Goal: Task Accomplishment & Management: Manage account settings

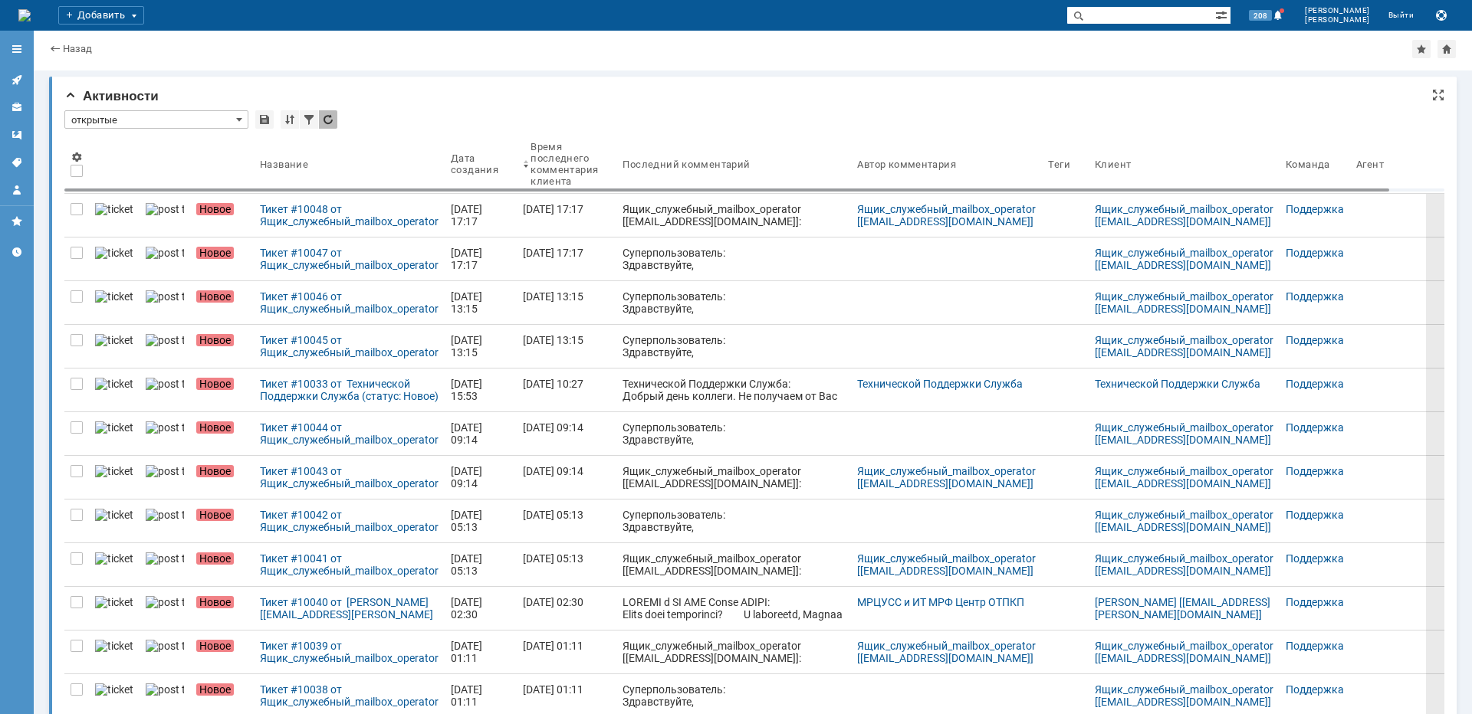
click at [75, 197] on div at bounding box center [76, 215] width 25 height 43
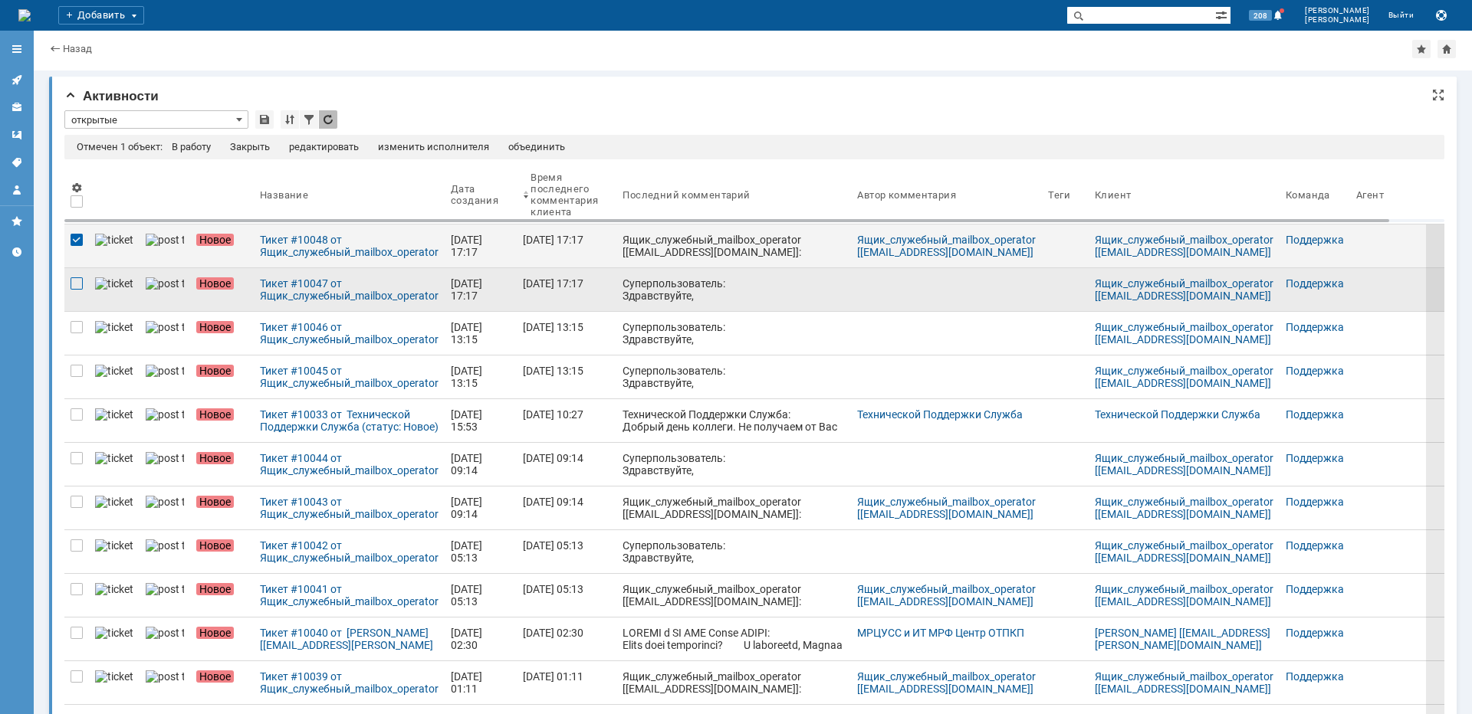
click at [74, 284] on div at bounding box center [77, 284] width 12 height 12
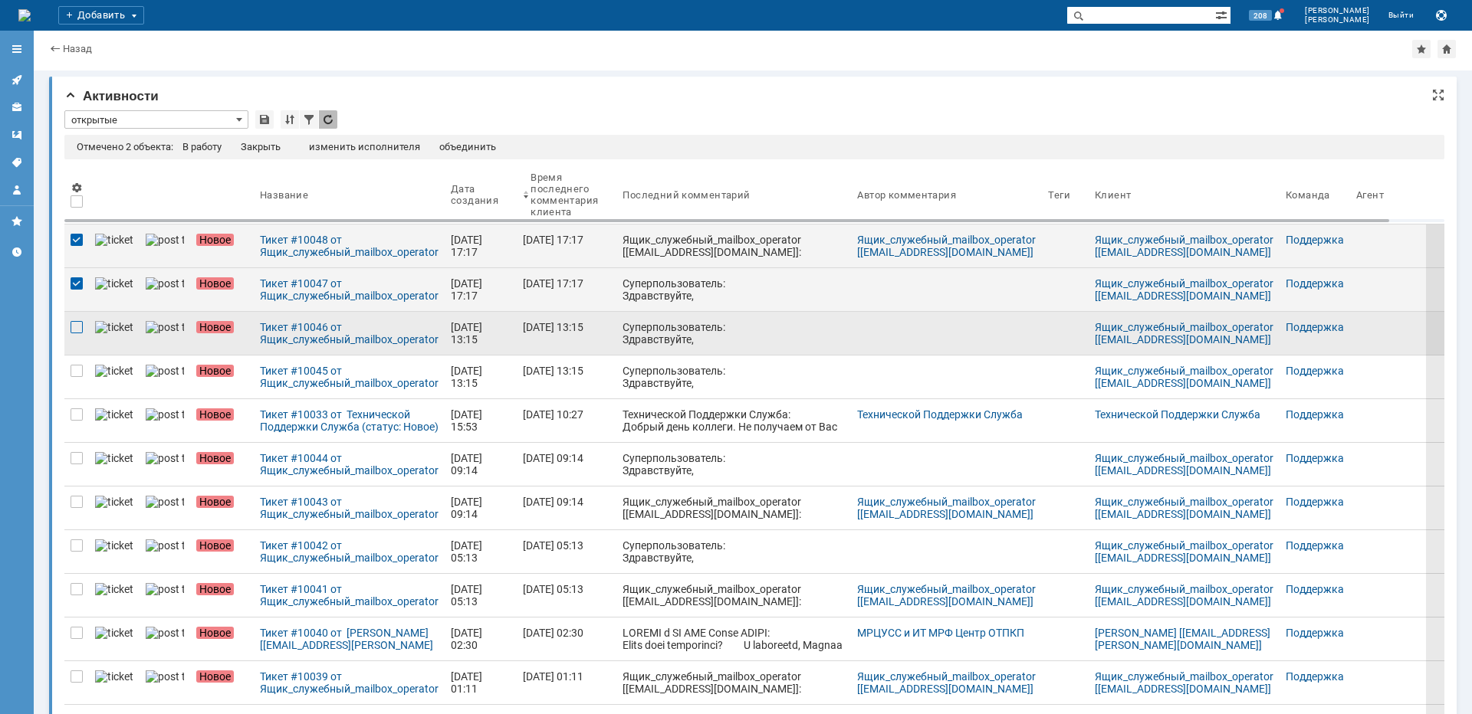
click at [76, 331] on div at bounding box center [77, 327] width 12 height 12
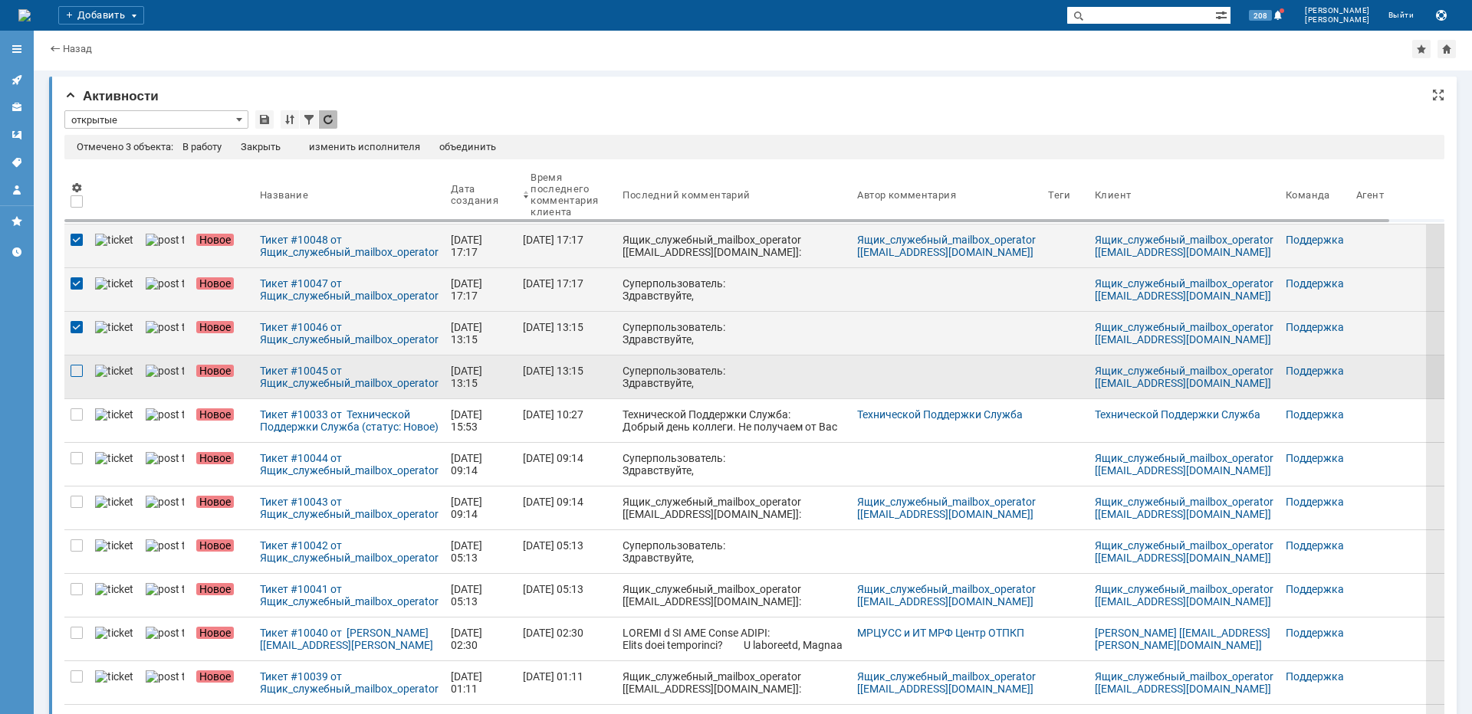
click at [71, 375] on div at bounding box center [77, 371] width 12 height 12
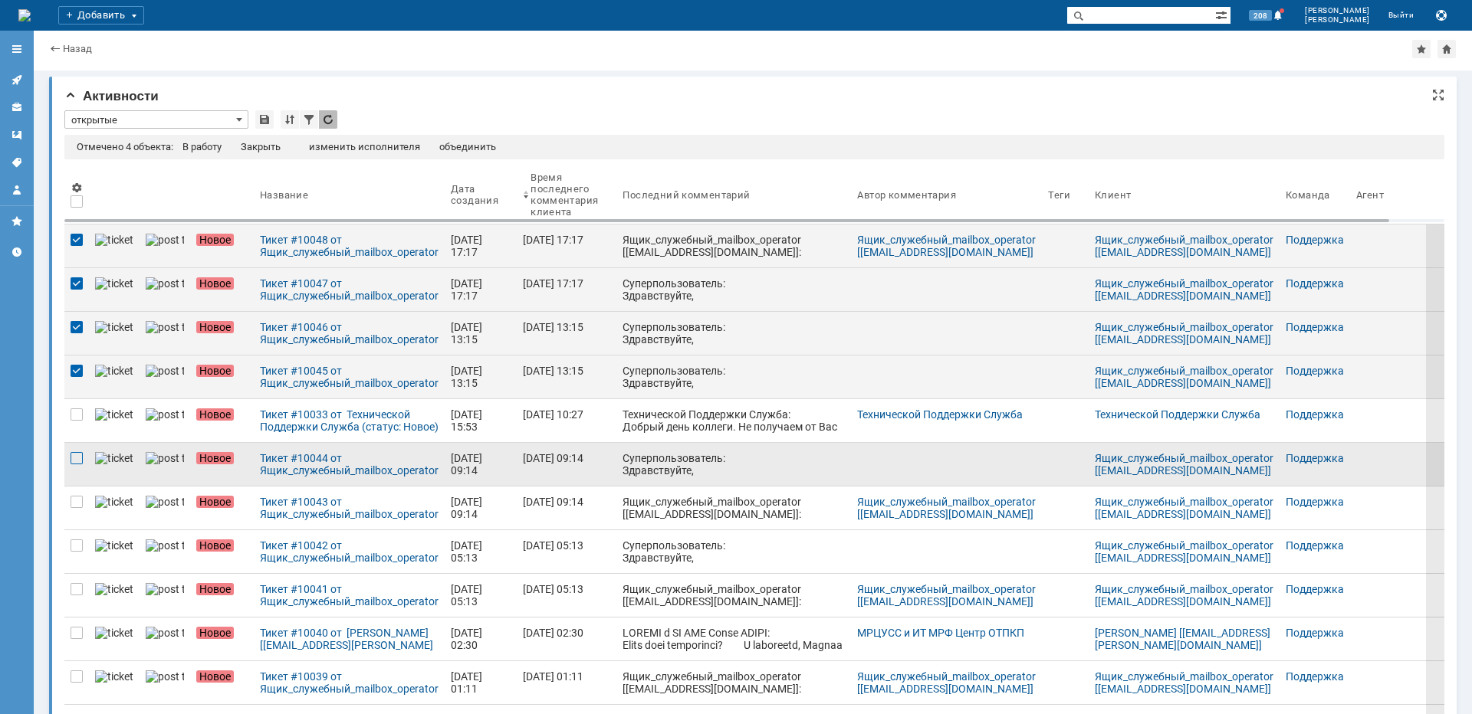
click at [78, 457] on div at bounding box center [77, 458] width 12 height 12
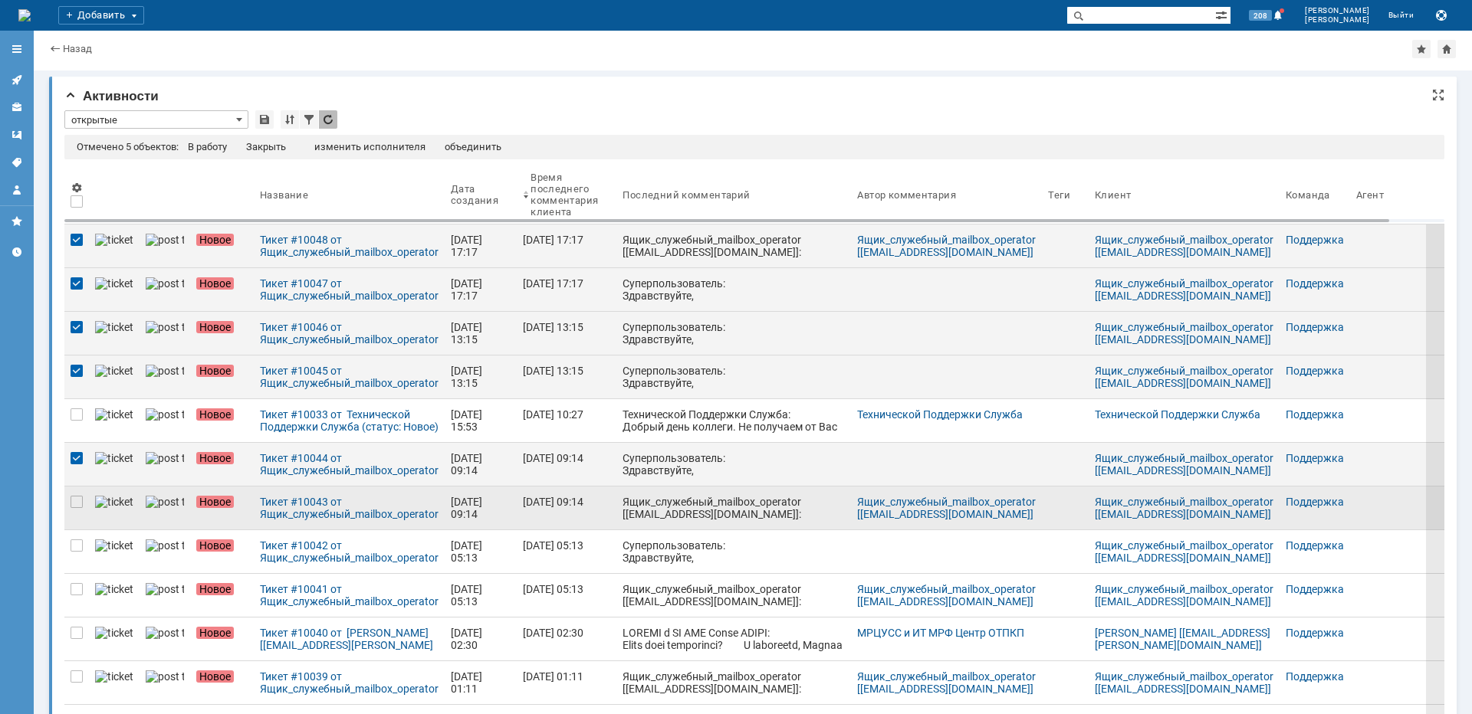
click at [83, 501] on div at bounding box center [76, 508] width 25 height 43
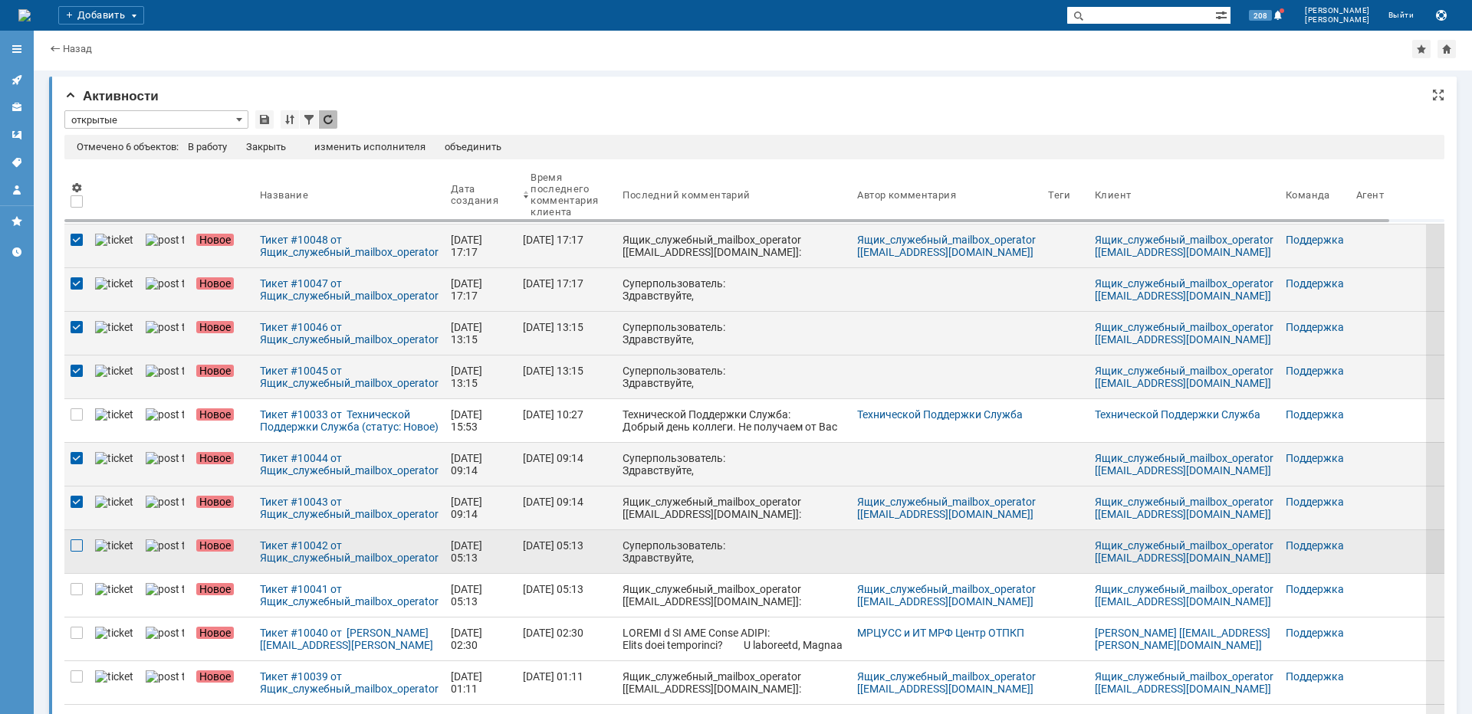
click at [78, 541] on div at bounding box center [77, 546] width 12 height 12
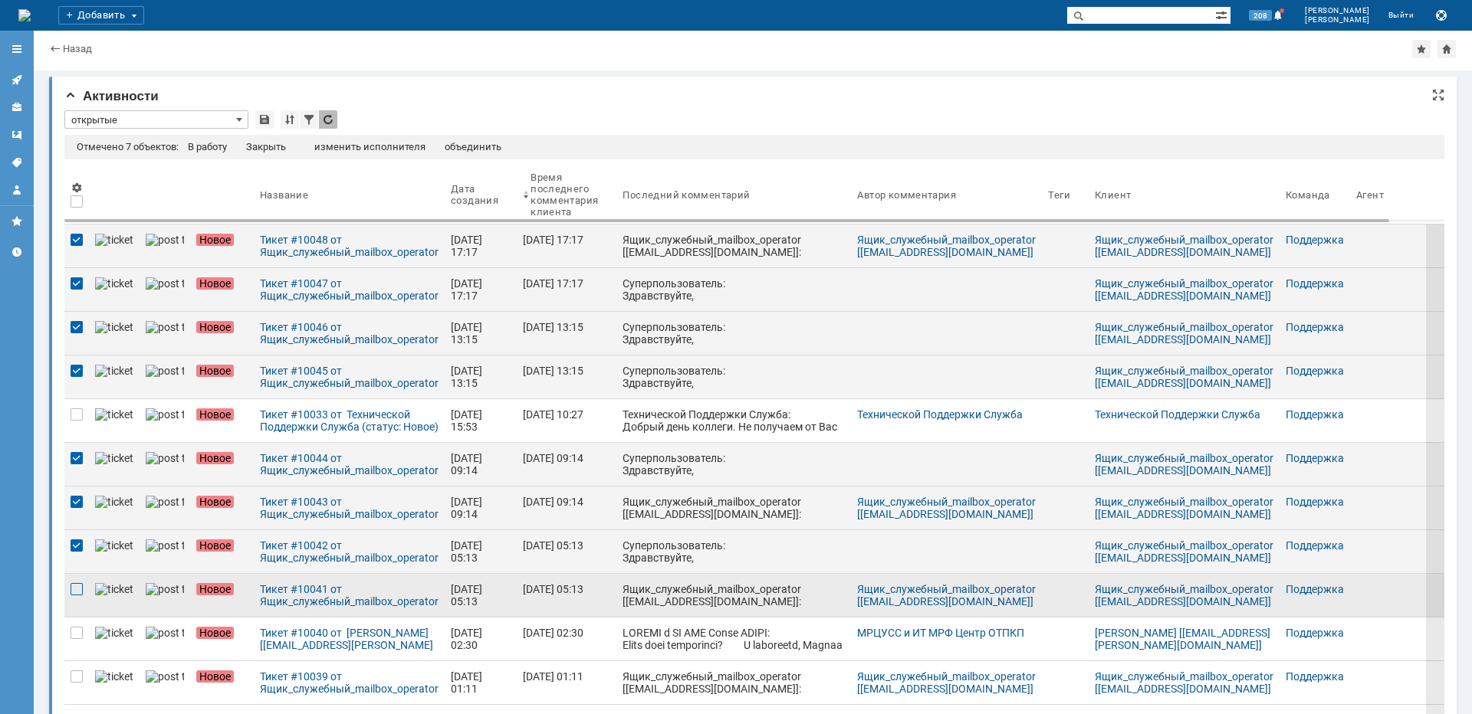
click at [78, 589] on div at bounding box center [77, 589] width 12 height 12
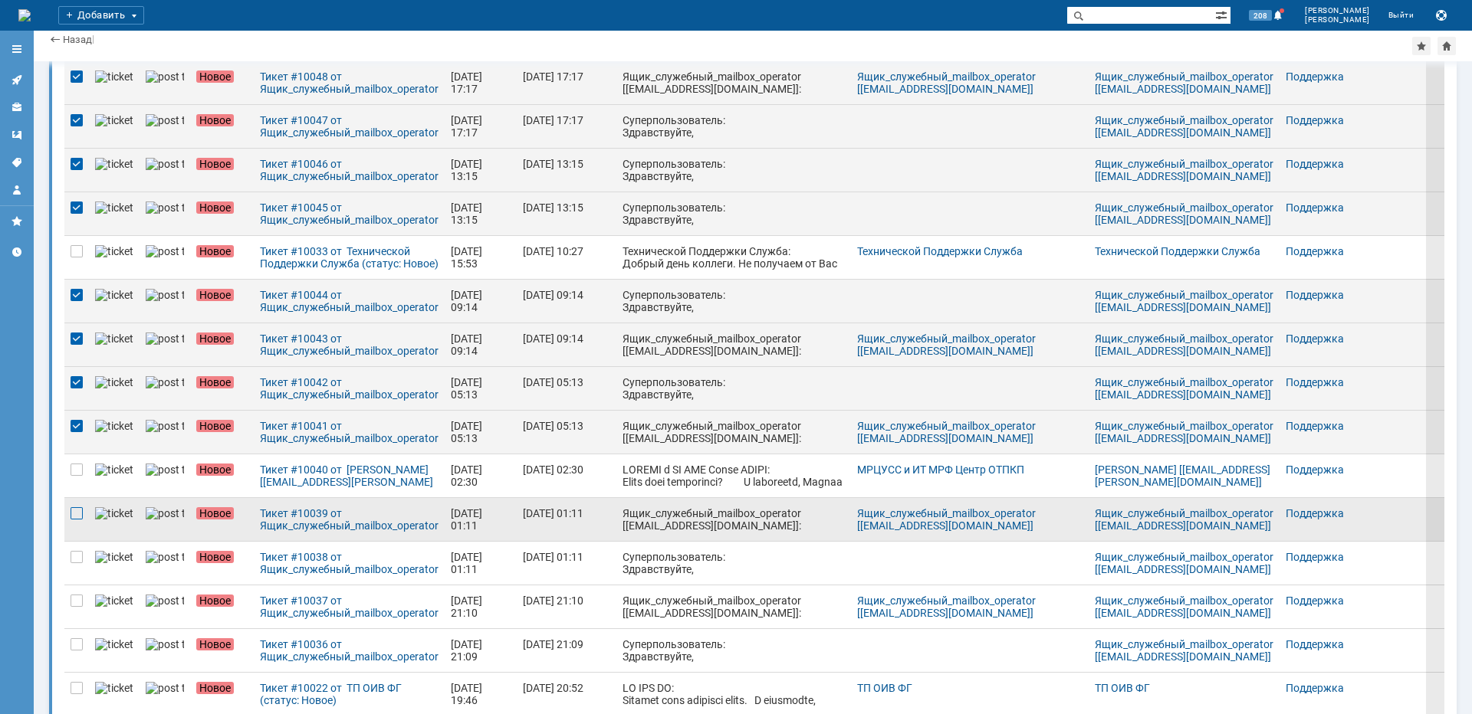
scroll to position [153, 0]
click at [78, 522] on div at bounding box center [76, 520] width 25 height 43
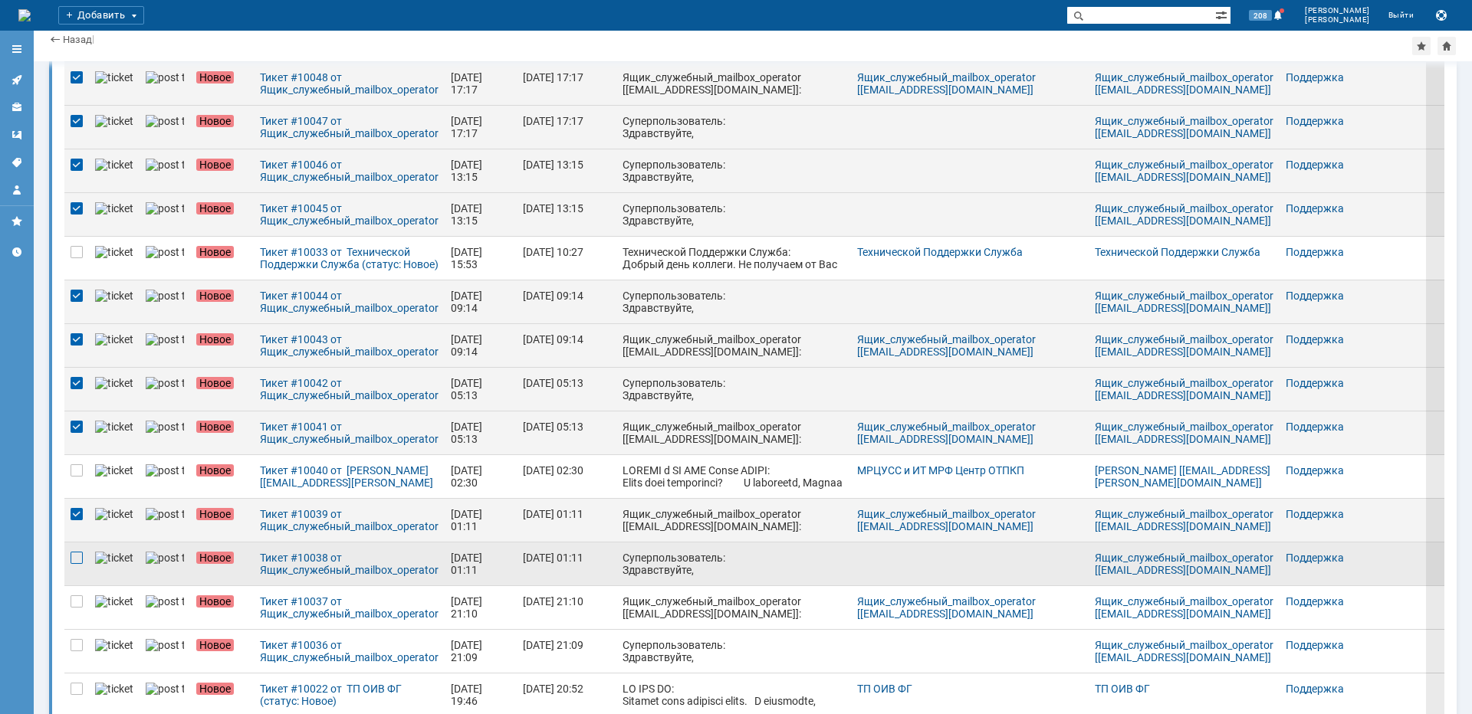
click at [78, 559] on div at bounding box center [77, 558] width 12 height 12
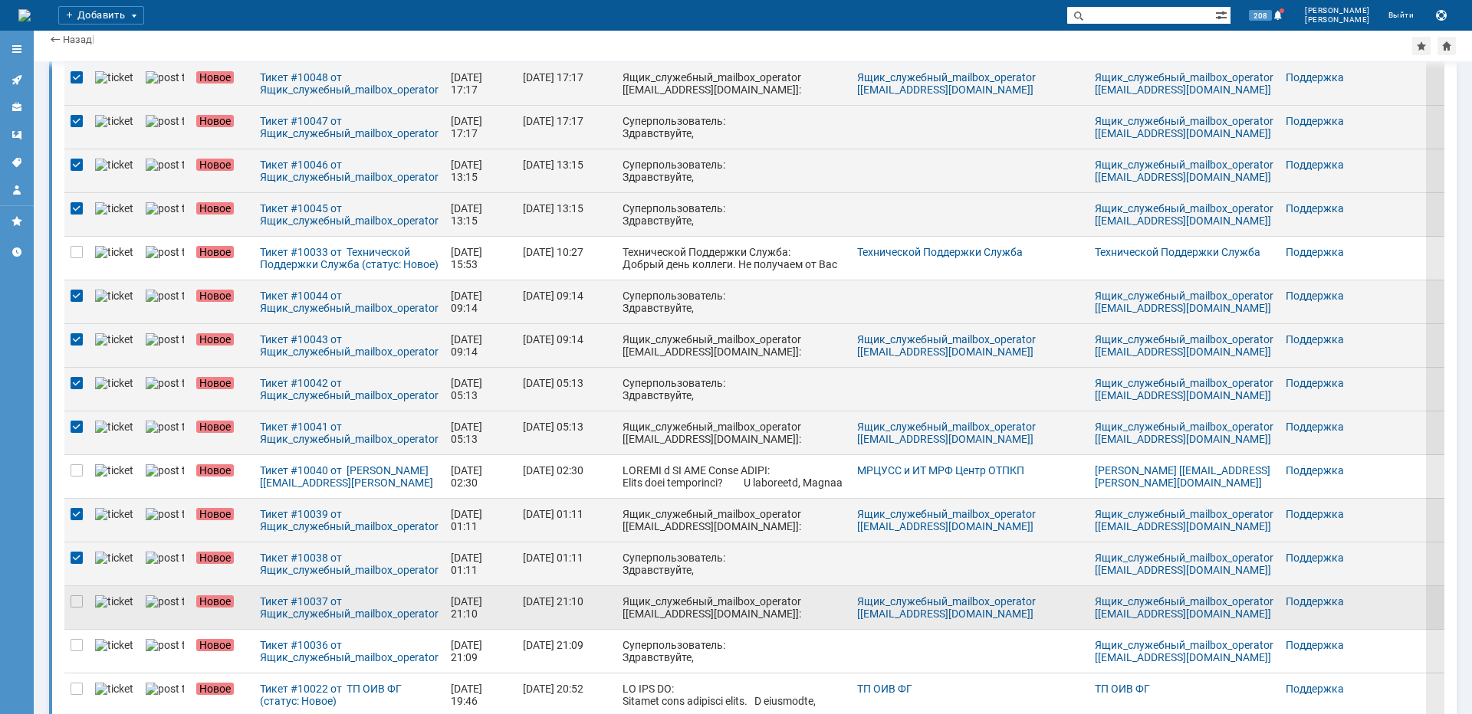
click at [70, 604] on div at bounding box center [76, 607] width 25 height 43
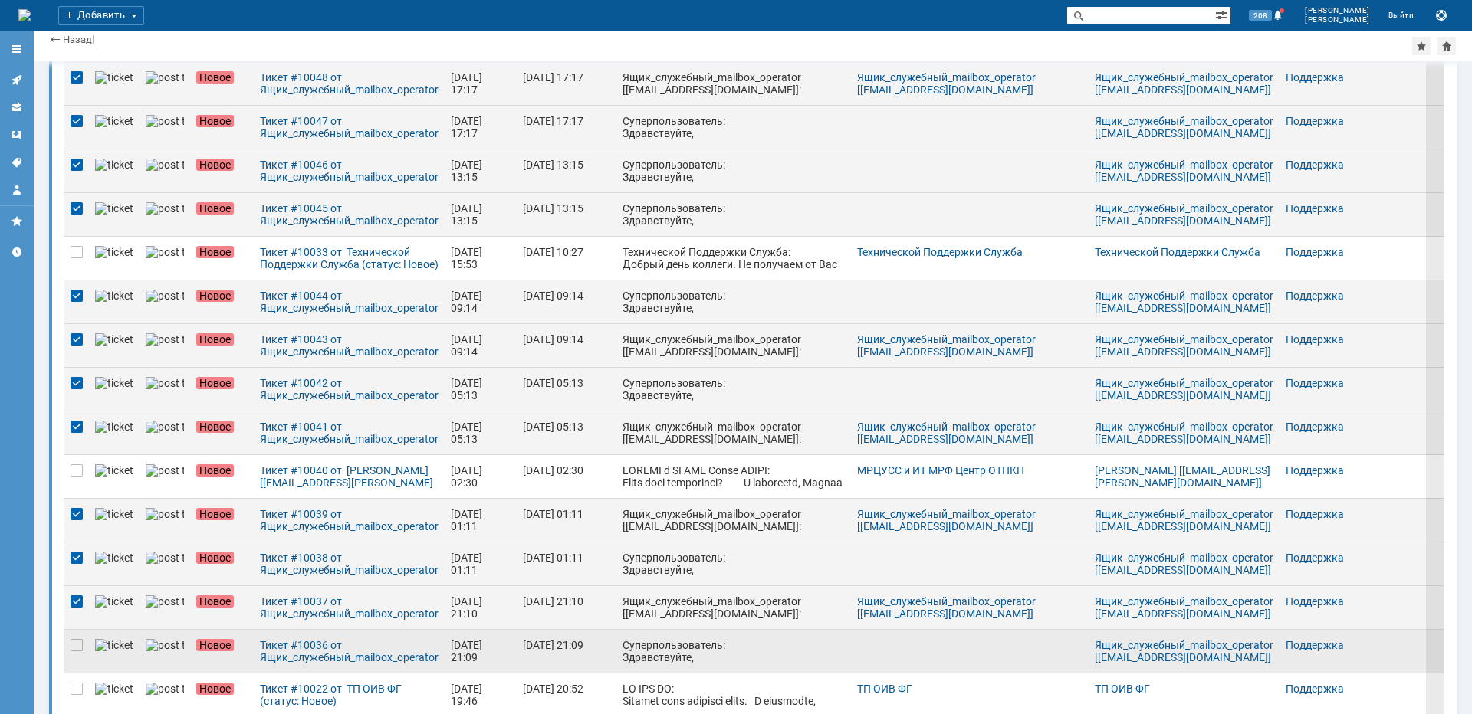
click at [74, 652] on div at bounding box center [76, 651] width 25 height 43
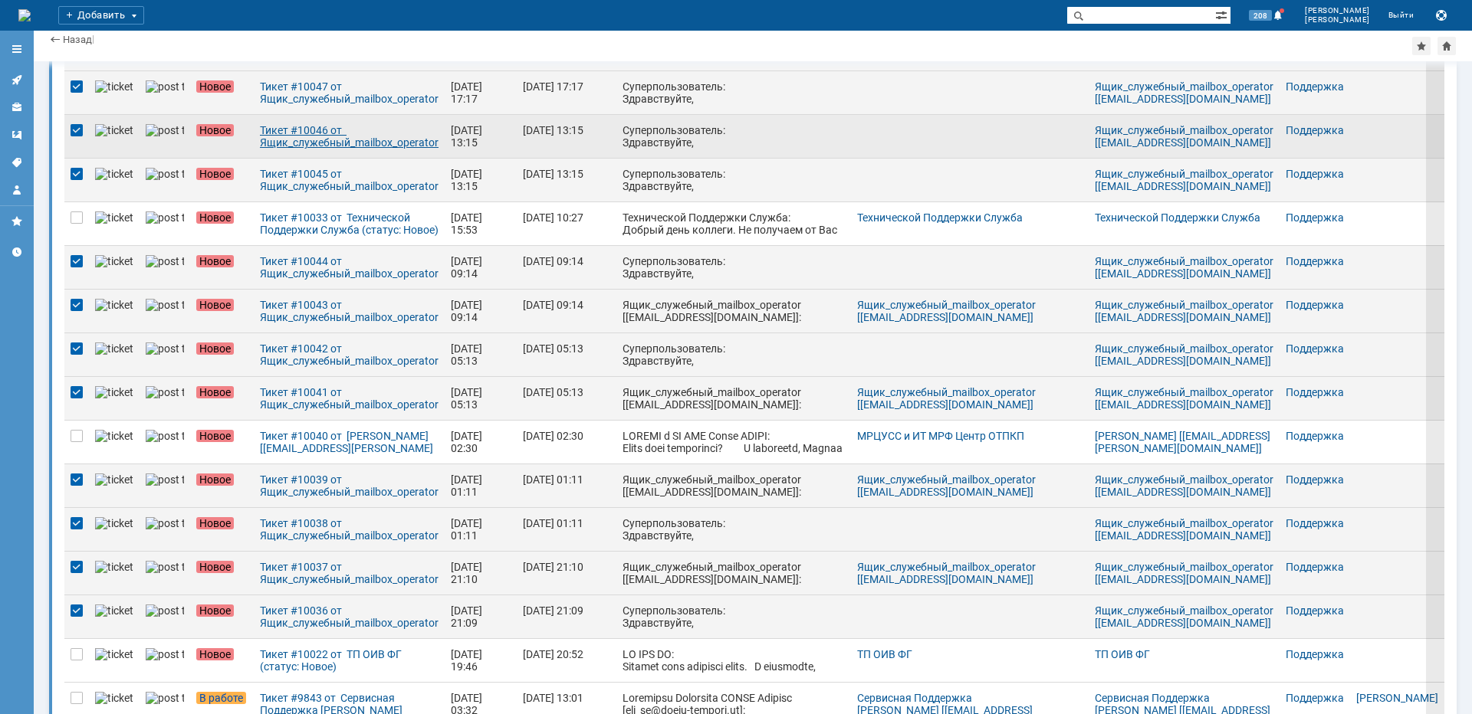
scroll to position [0, 0]
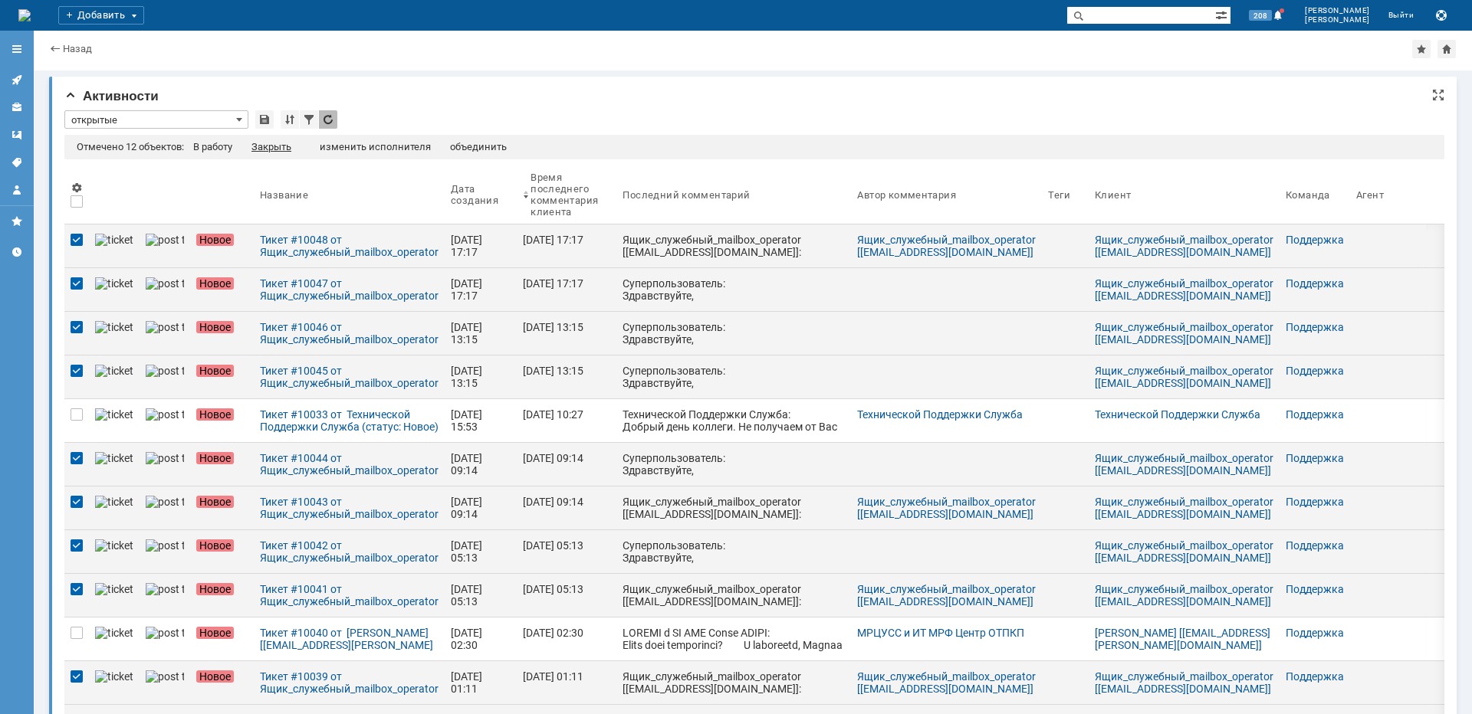
click at [278, 152] on div "Закрыть" at bounding box center [271, 147] width 40 height 12
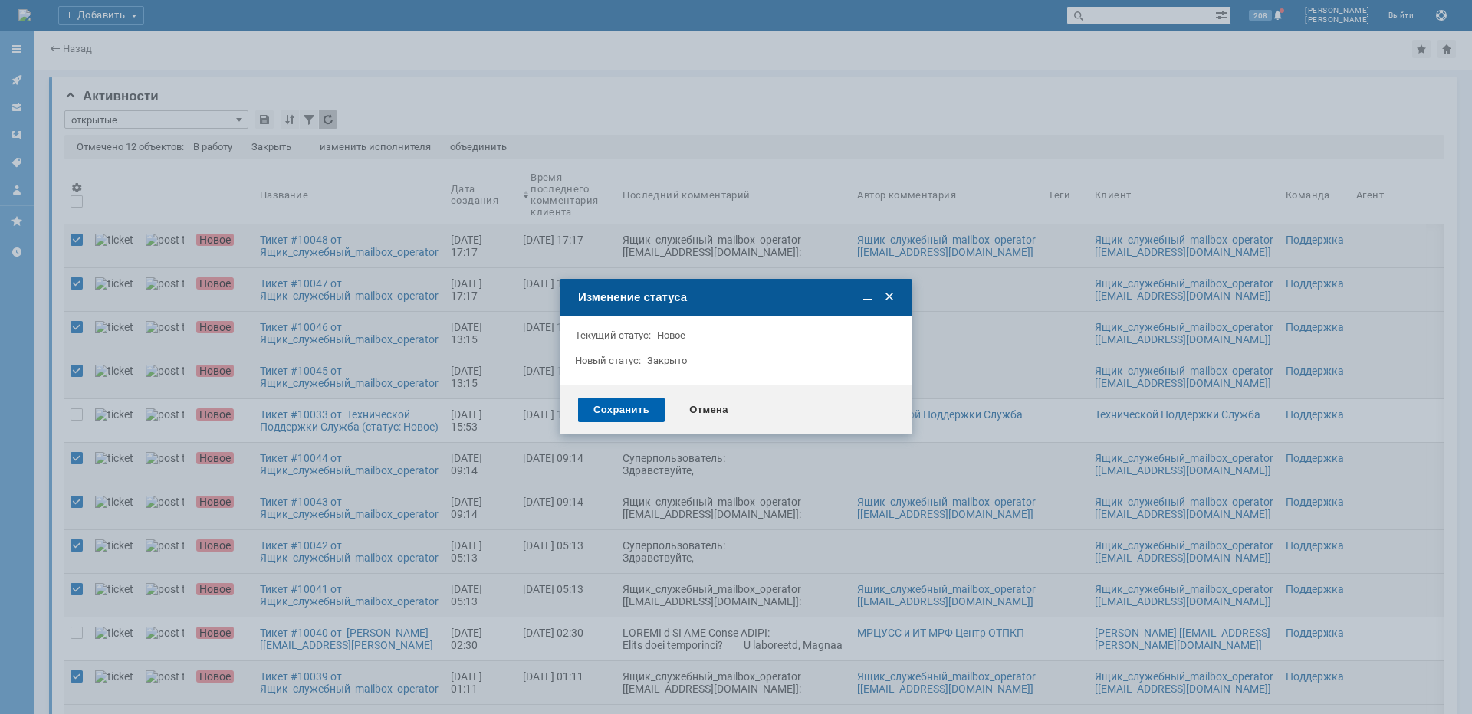
click at [626, 409] on div "Сохранить" at bounding box center [621, 410] width 87 height 25
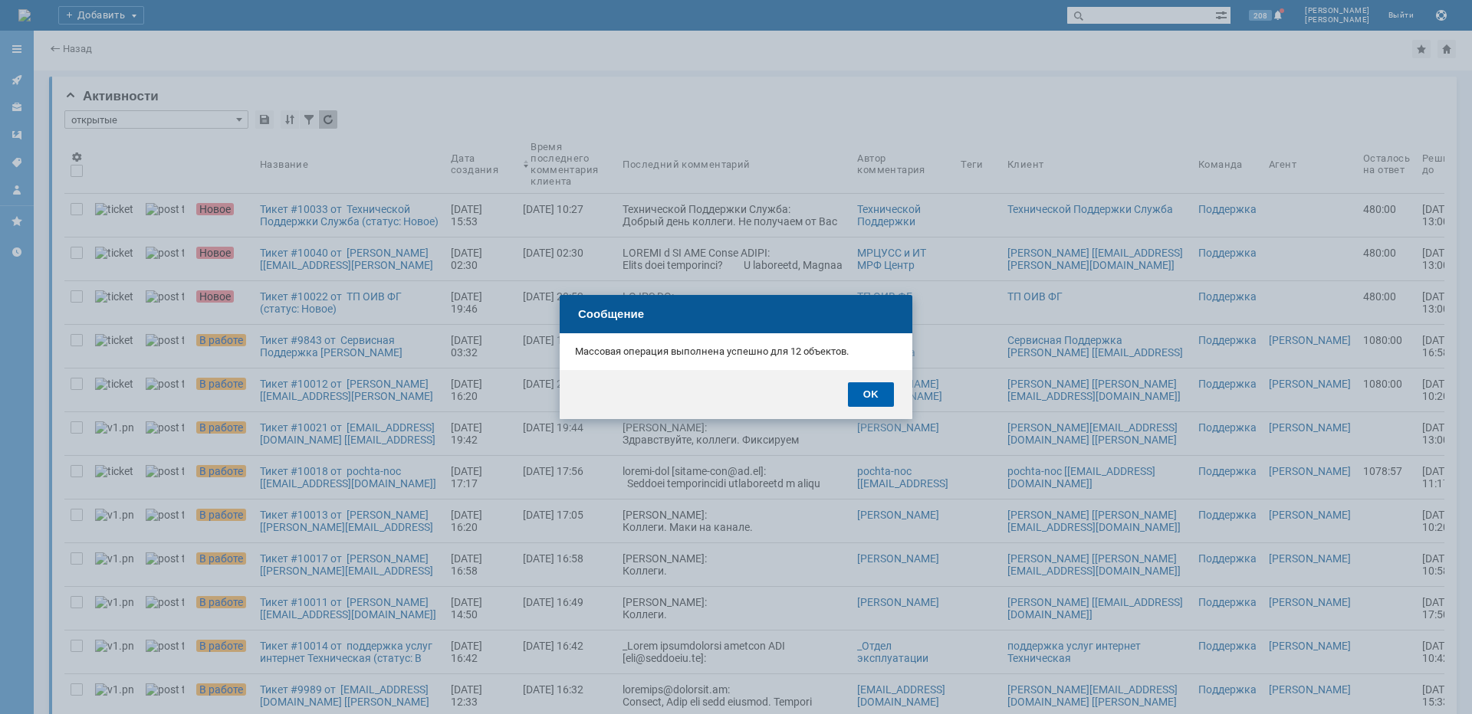
click at [875, 390] on div "OK" at bounding box center [871, 395] width 46 height 25
